Goal: Find specific page/section: Find specific page/section

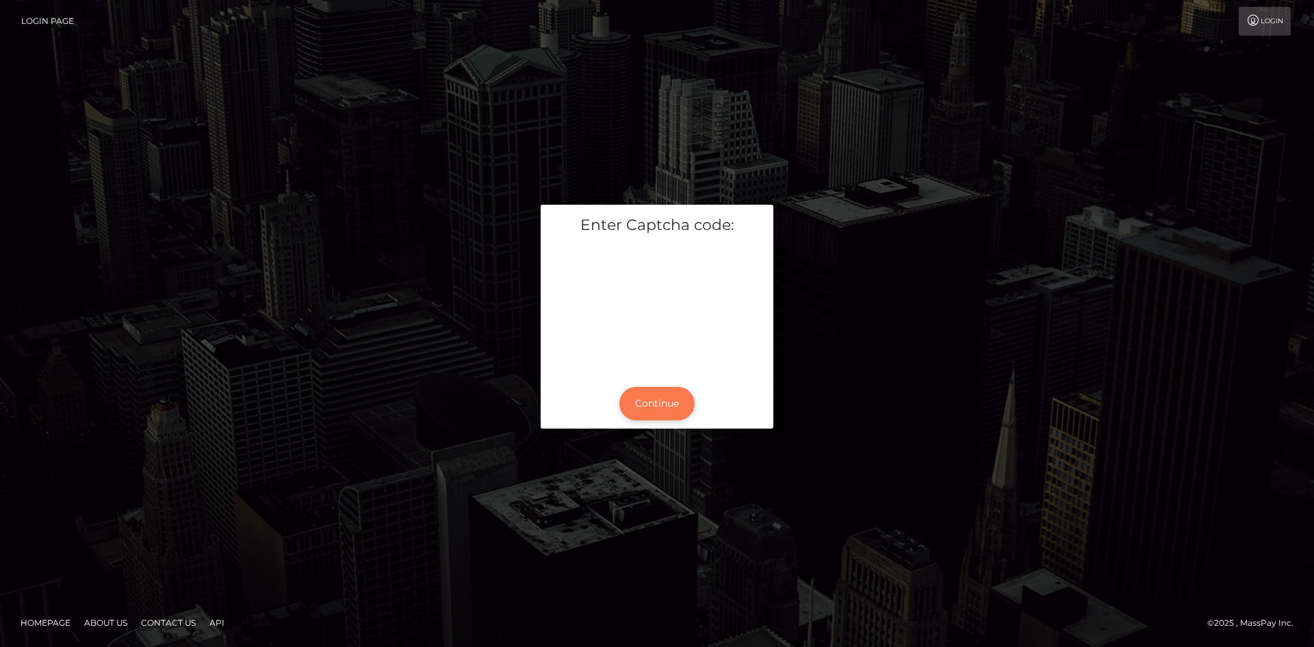
click at [672, 405] on button "Continue" at bounding box center [656, 404] width 75 height 34
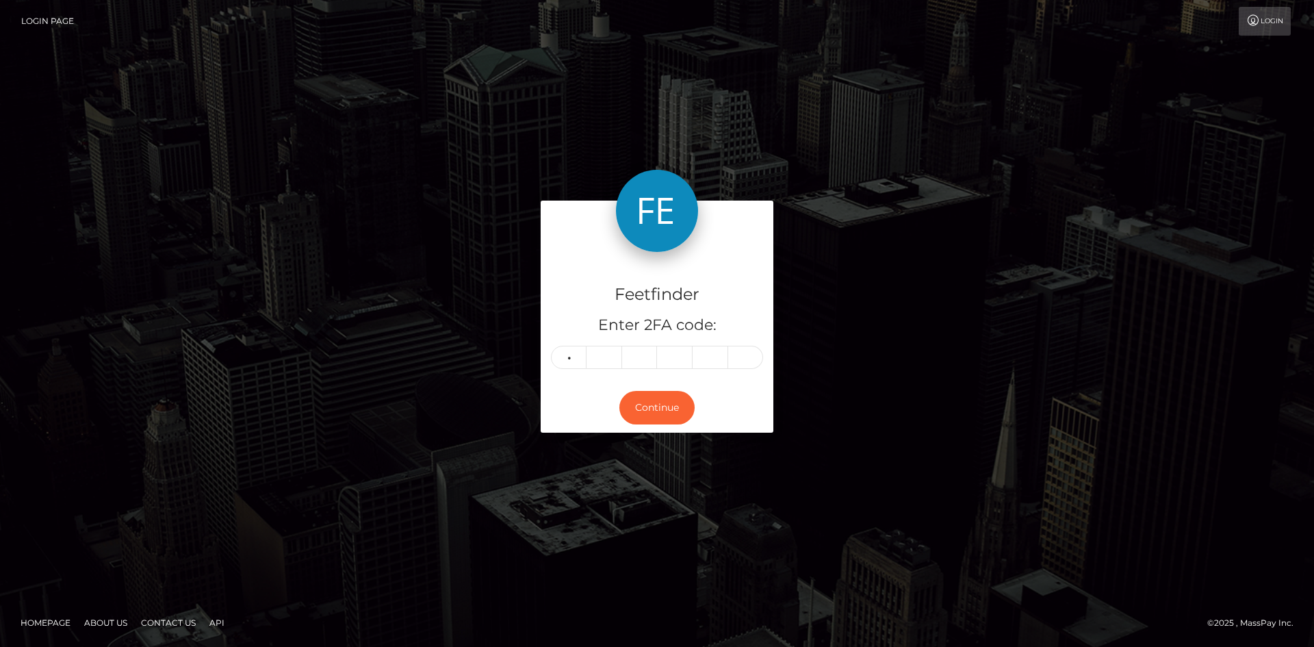
type input "0"
type input "7"
type input "5"
type input "9"
type input "8"
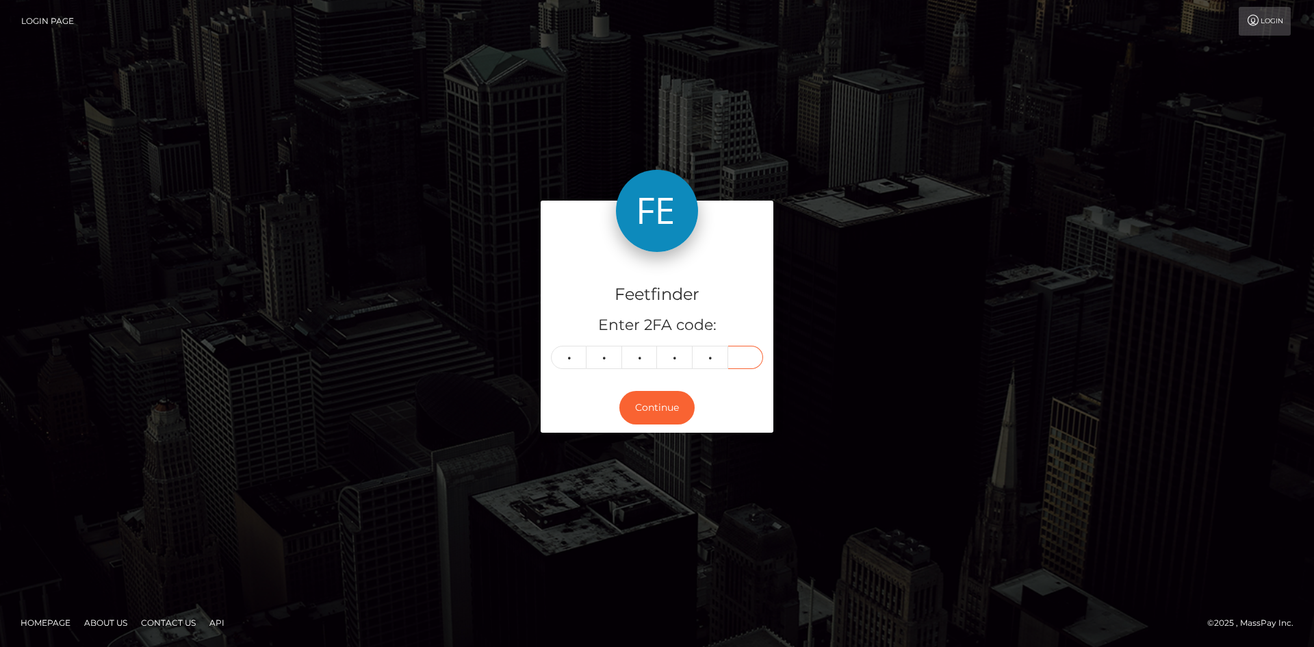
type input "8"
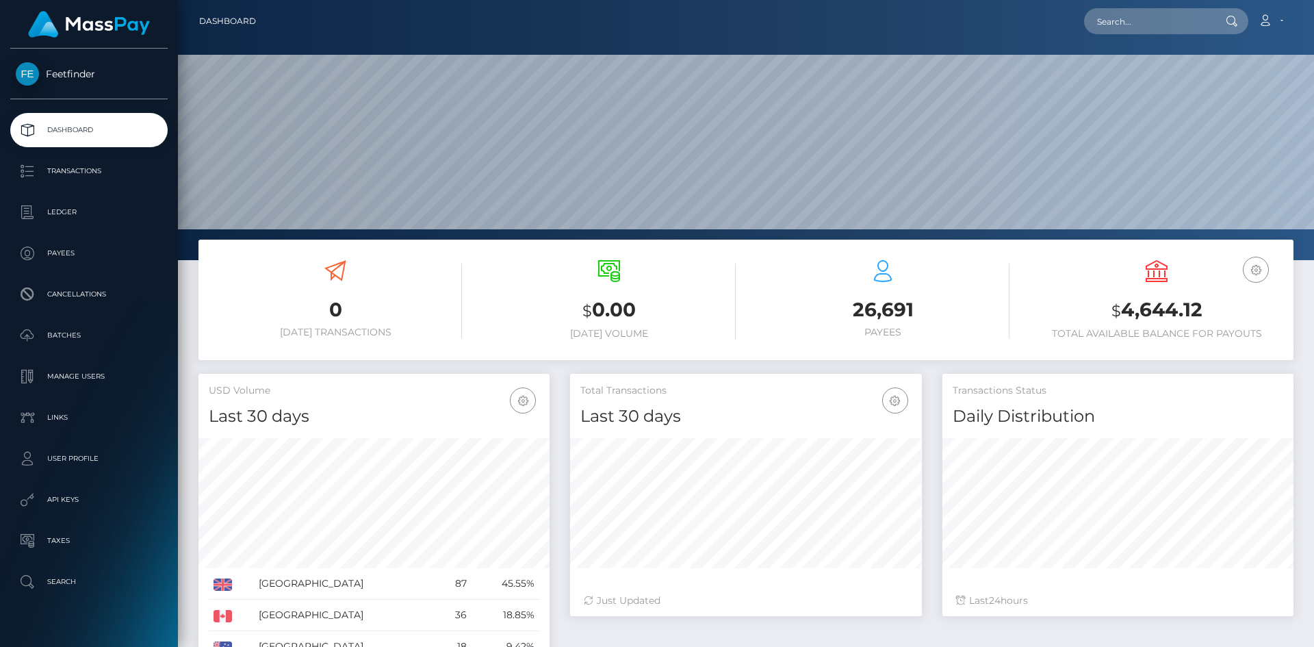
scroll to position [243, 352]
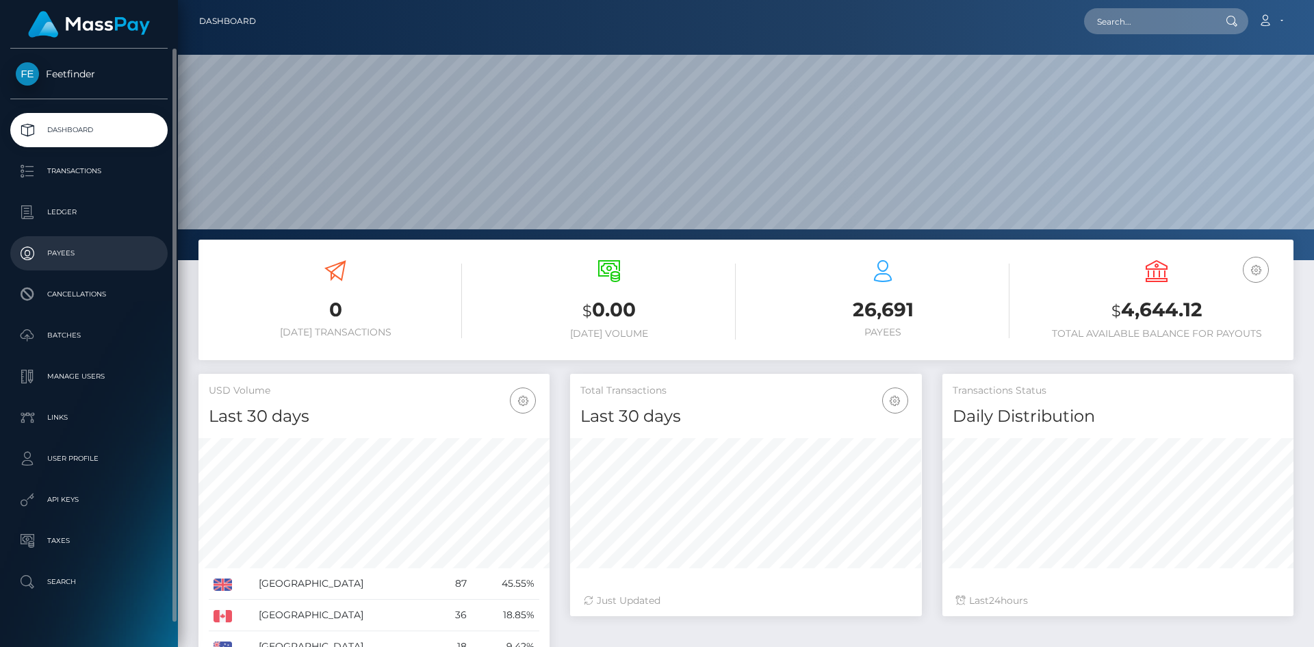
click at [67, 238] on link "Payees" at bounding box center [88, 253] width 157 height 34
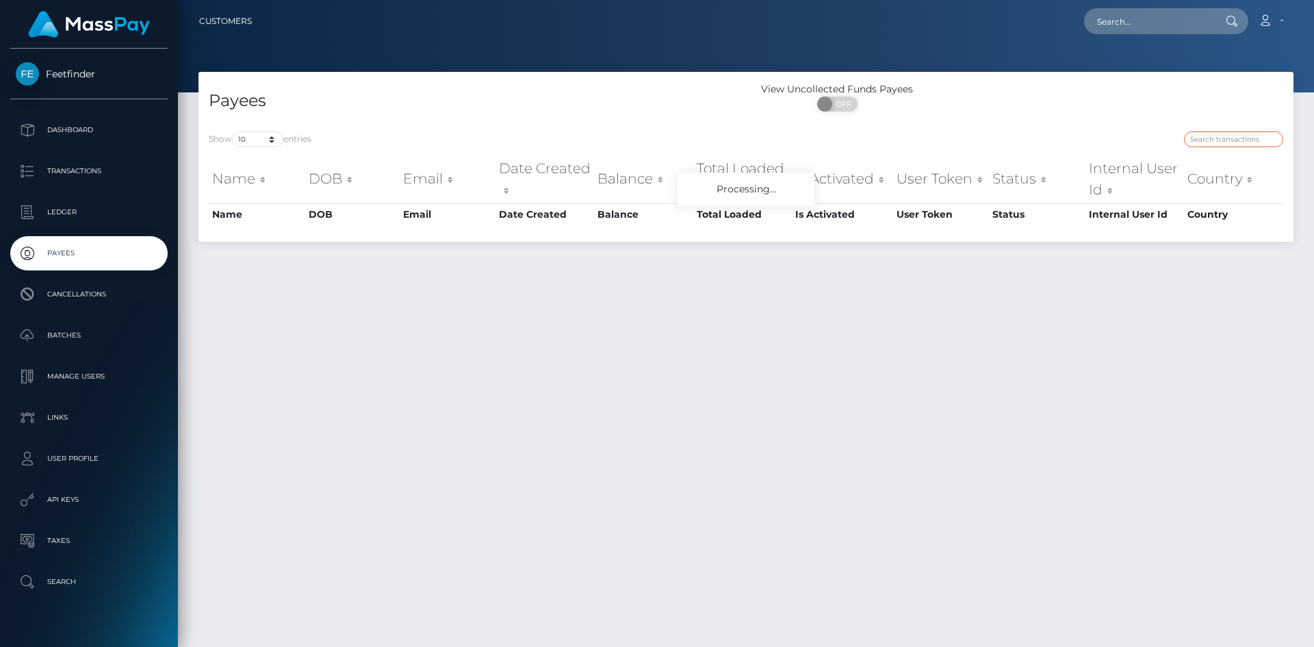
click at [1221, 136] on input "search" at bounding box center [1233, 139] width 99 height 16
paste input "f2e49753-8073-11f0-8023-0266f44cc279"
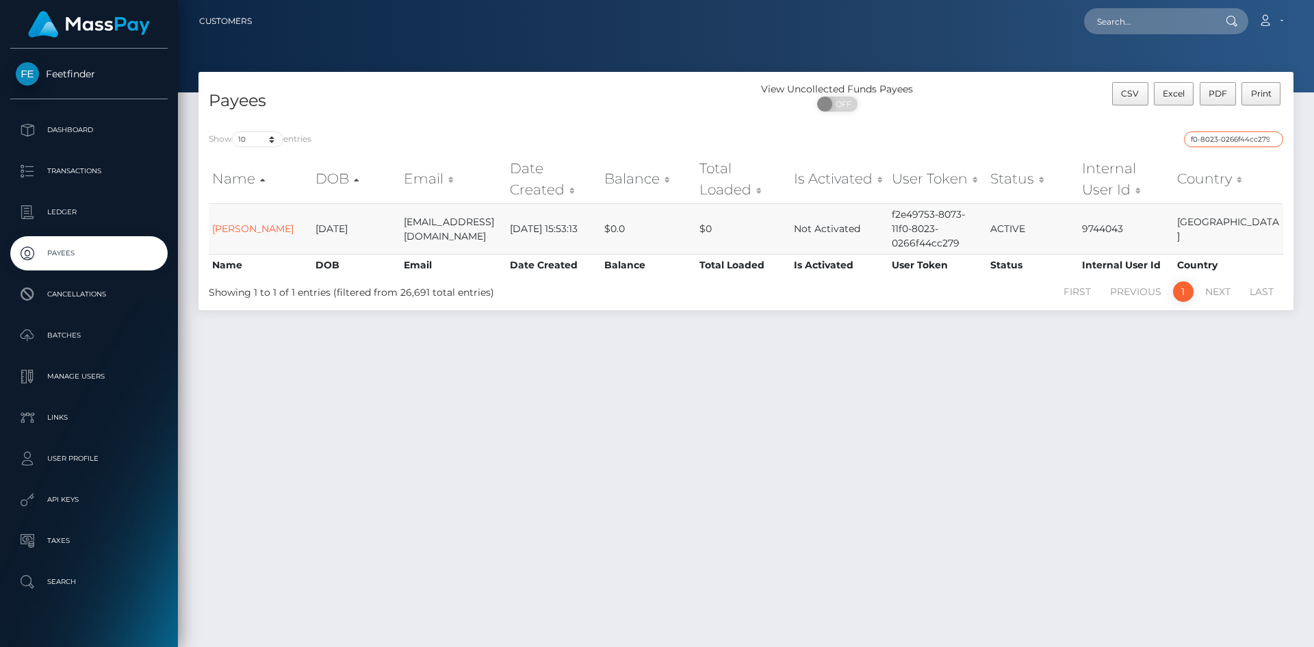
type input "f2e49753-8073-11f0-8023-0266f44cc279"
